Goal: Task Accomplishment & Management: Manage account settings

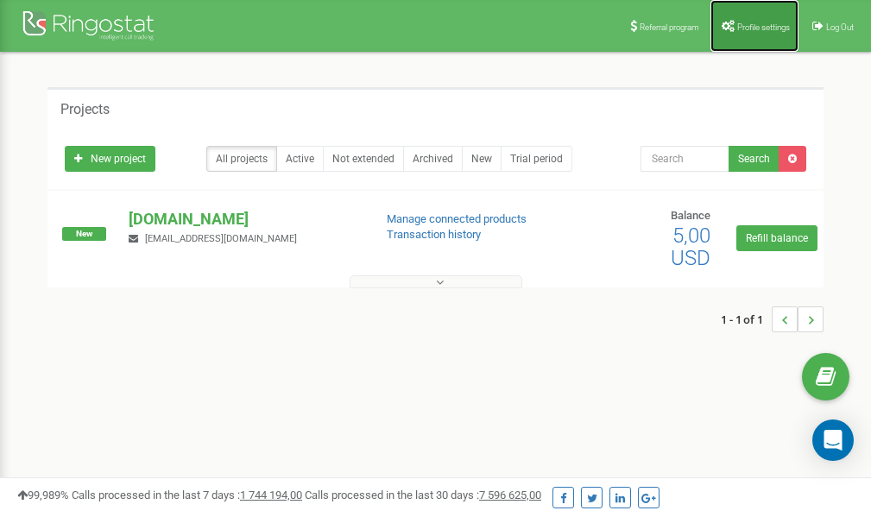
click at [749, 23] on span "Profile settings" at bounding box center [763, 26] width 53 height 9
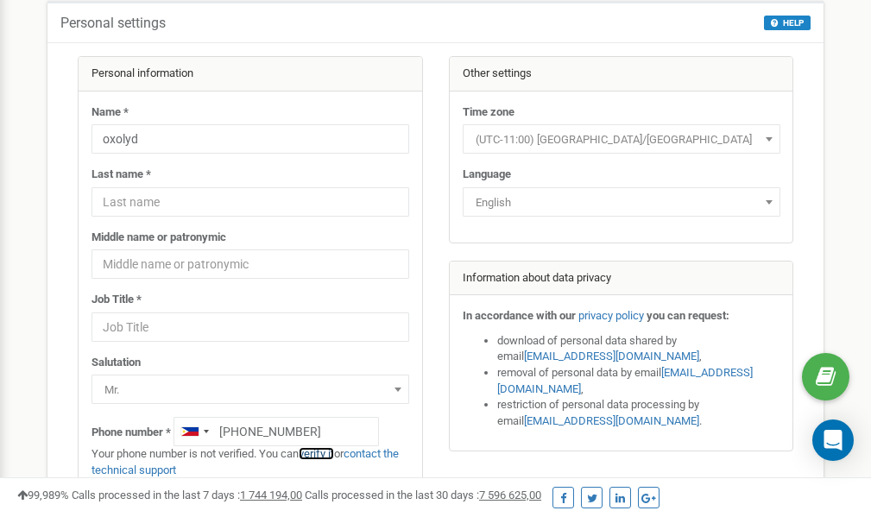
click at [323, 454] on link "verify it" at bounding box center [316, 453] width 35 height 13
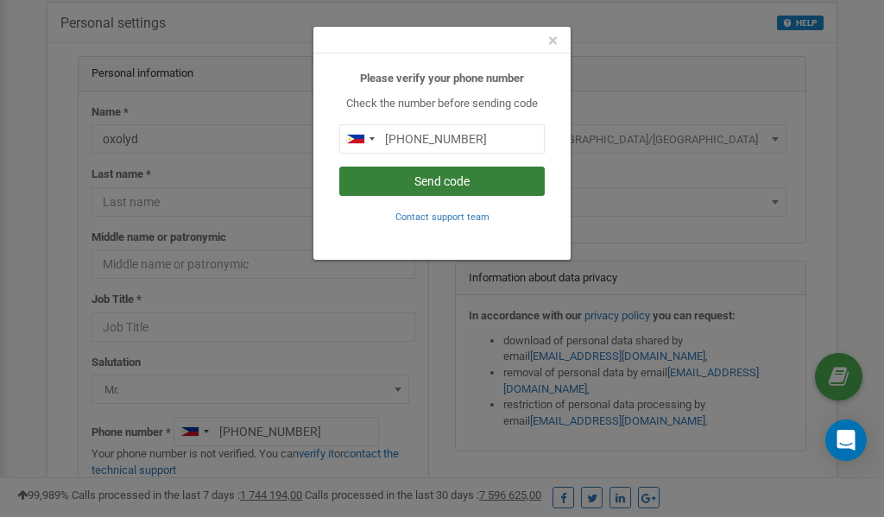
click at [425, 178] on button "Send code" at bounding box center [441, 181] width 205 height 29
